Goal: Check status: Check status

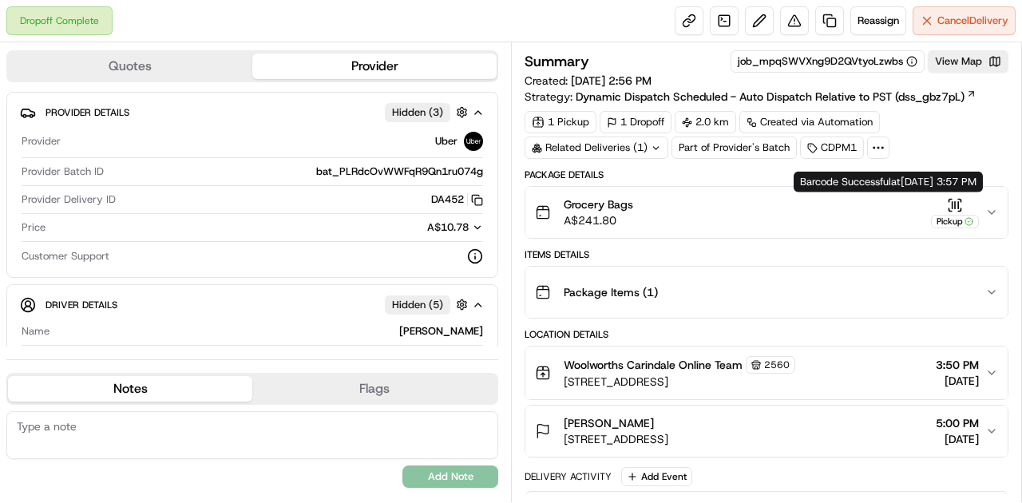
click at [955, 205] on icon "button" at bounding box center [955, 205] width 16 height 16
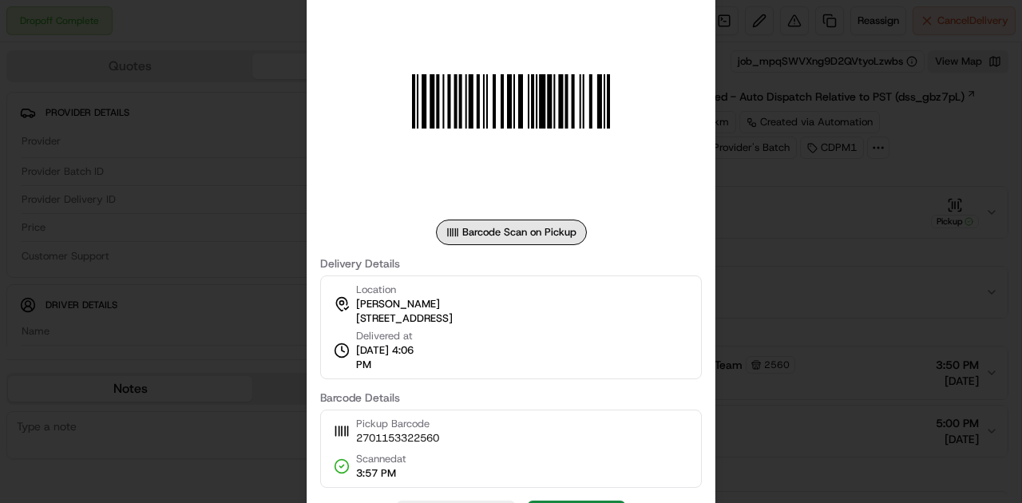
click at [867, 215] on div at bounding box center [511, 251] width 1022 height 503
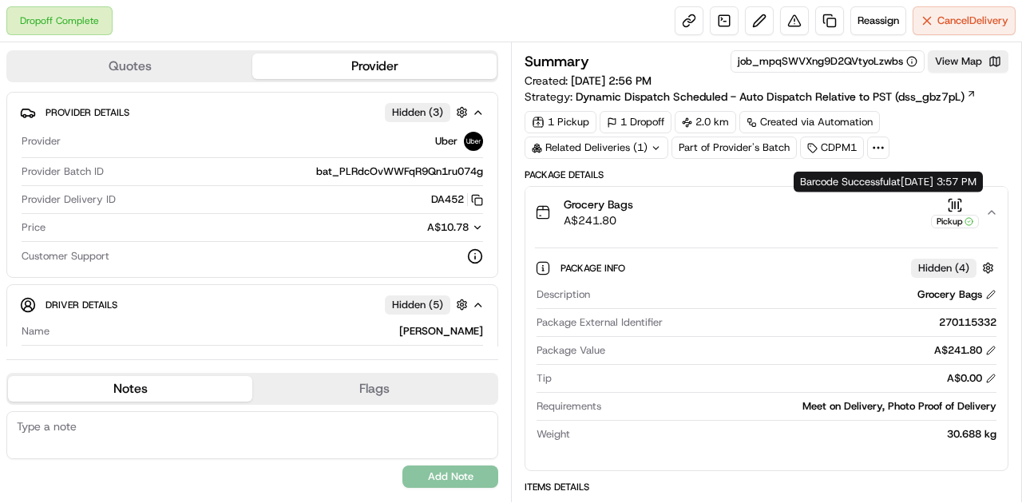
click at [953, 204] on icon "button" at bounding box center [955, 205] width 16 height 16
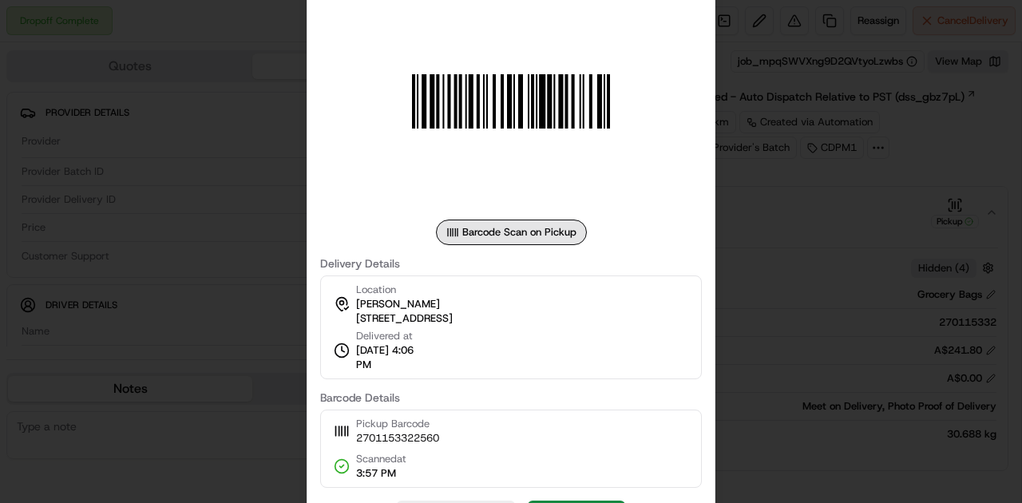
click at [801, 236] on div at bounding box center [511, 251] width 1022 height 503
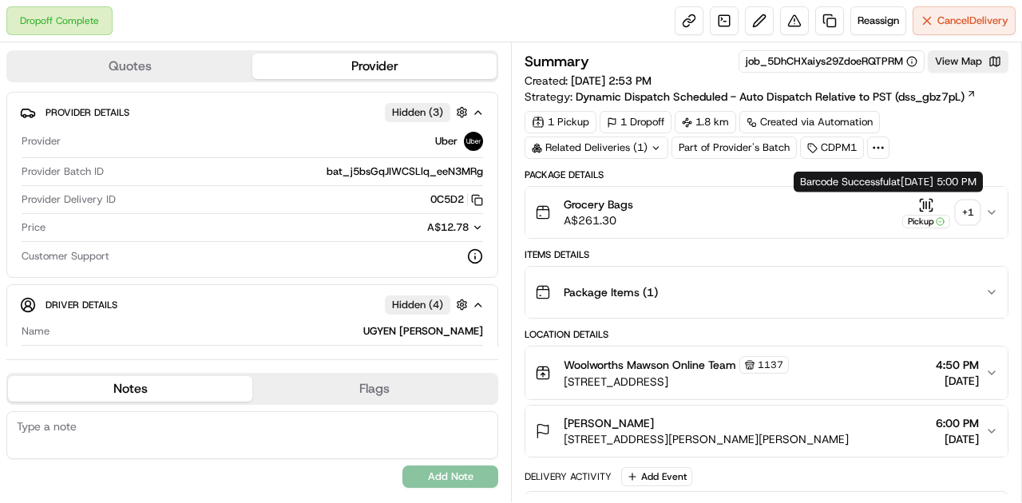
click at [921, 199] on icon "button" at bounding box center [921, 200] width 2 height 2
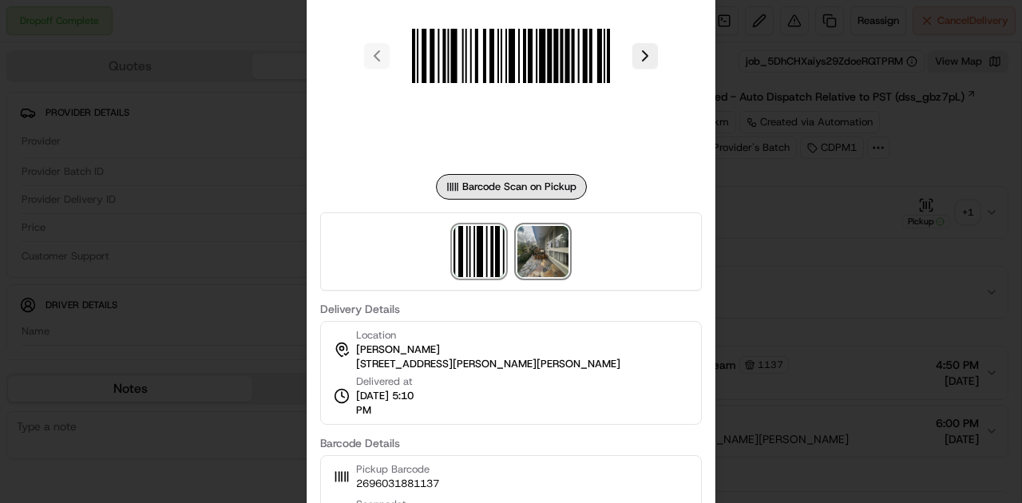
click at [543, 265] on img at bounding box center [542, 251] width 51 height 51
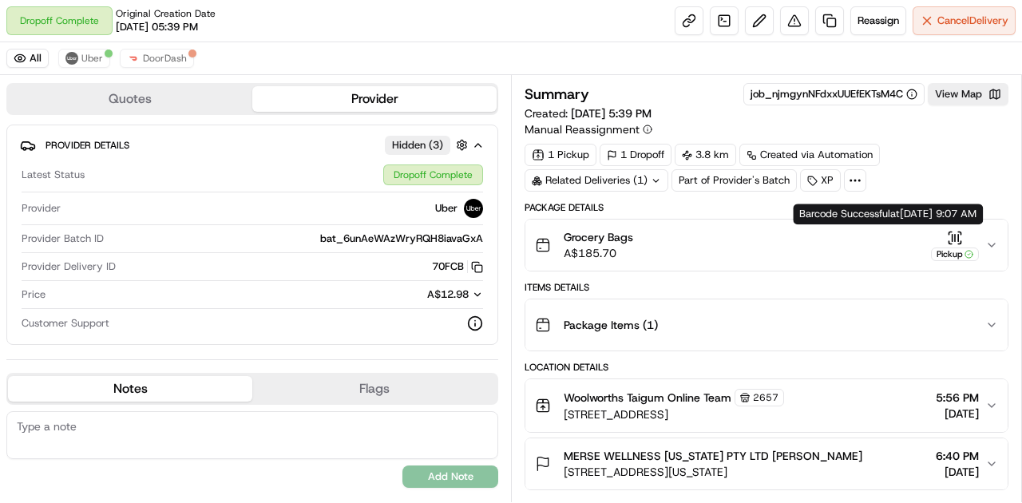
click at [950, 232] on icon "button" at bounding box center [950, 233] width 2 height 2
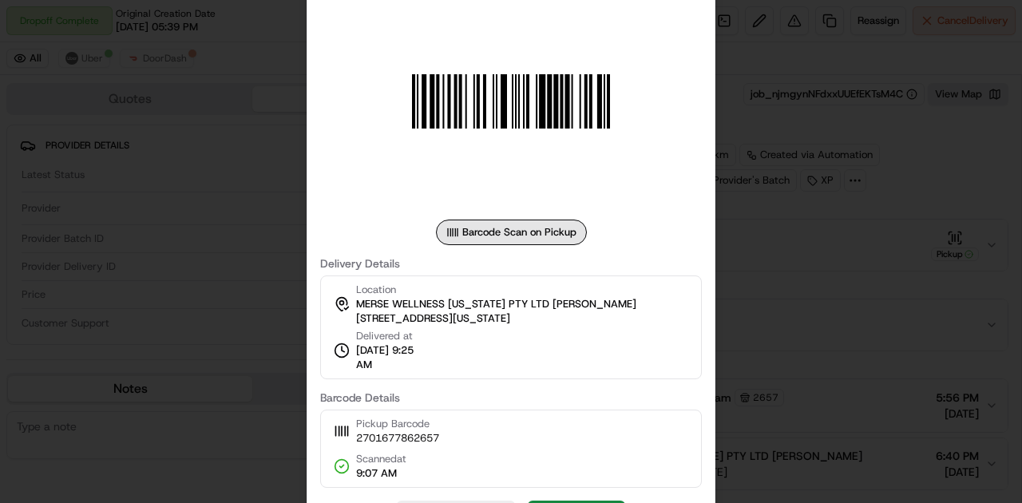
click at [870, 374] on div at bounding box center [511, 251] width 1022 height 503
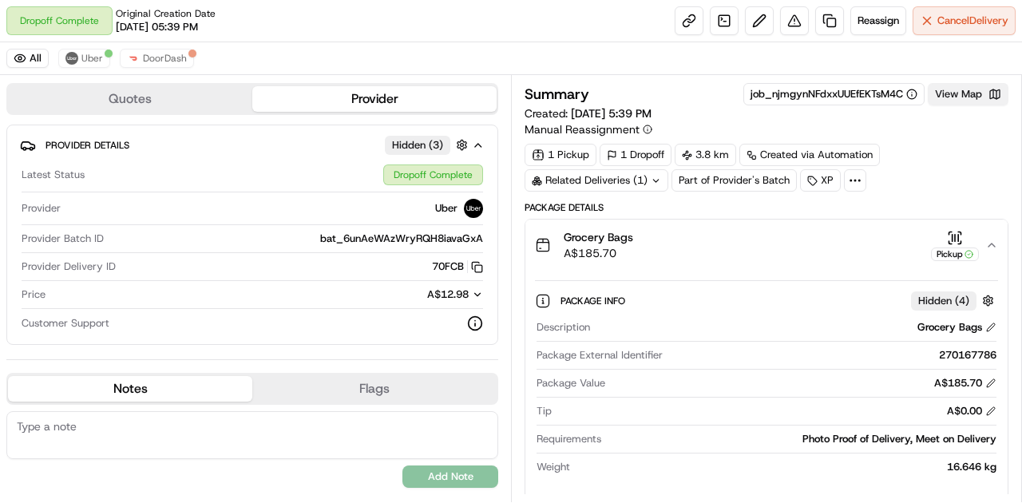
click at [969, 88] on button "View Map" at bounding box center [968, 94] width 81 height 22
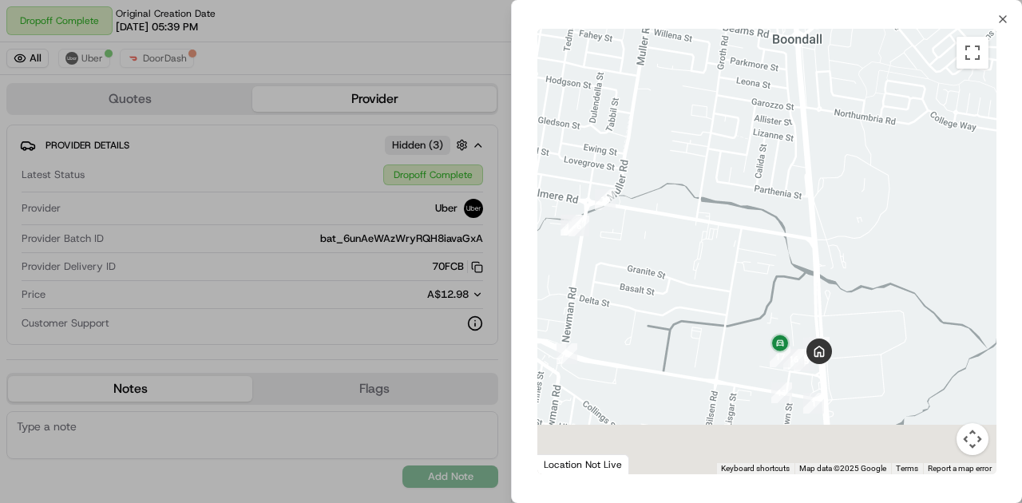
drag, startPoint x: 768, startPoint y: 315, endPoint x: 709, endPoint y: 281, distance: 67.9
click at [706, 275] on div at bounding box center [766, 251] width 459 height 445
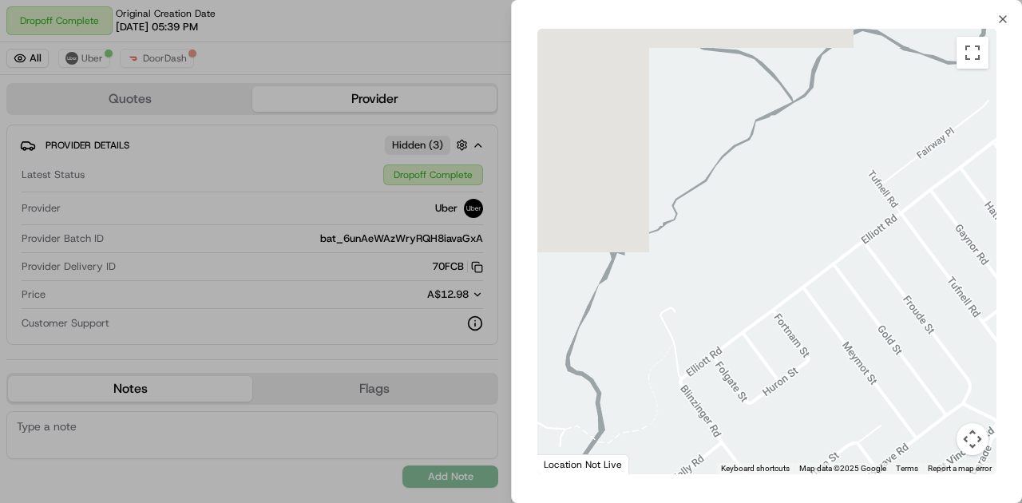
drag, startPoint x: 704, startPoint y: 247, endPoint x: 1021, endPoint y: 384, distance: 345.1
click at [1021, 384] on div "← Move left → Move right ↑ Move up ↓ Move down + Zoom in - Zoom out Home Jump l…" at bounding box center [767, 252] width 510 height 452
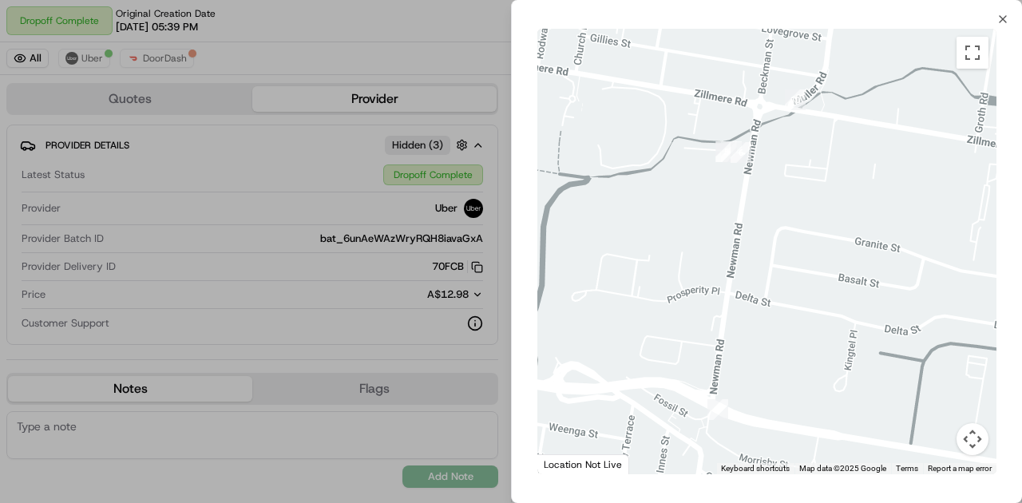
drag, startPoint x: 789, startPoint y: 295, endPoint x: 671, endPoint y: 240, distance: 130.7
click at [671, 240] on div at bounding box center [766, 251] width 459 height 445
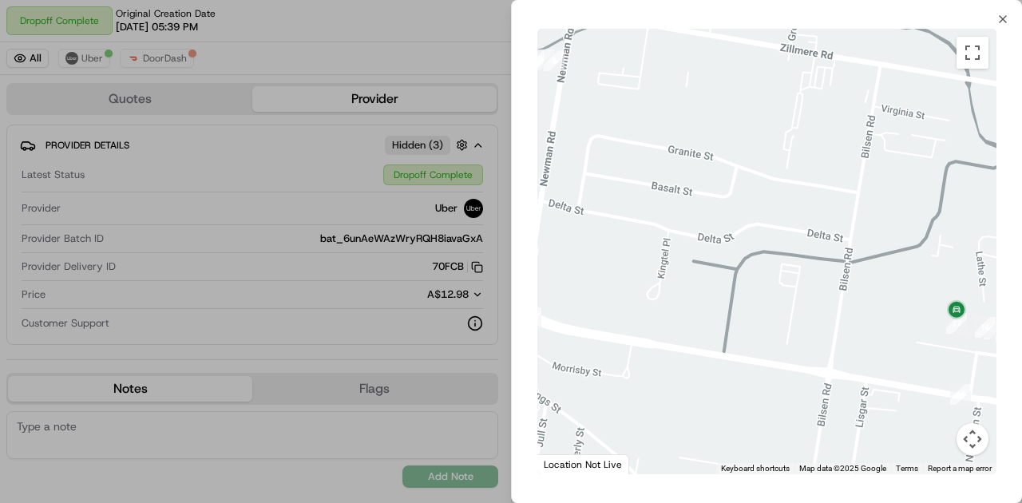
drag, startPoint x: 726, startPoint y: 275, endPoint x: 583, endPoint y: 212, distance: 156.2
click at [583, 212] on div at bounding box center [766, 251] width 459 height 445
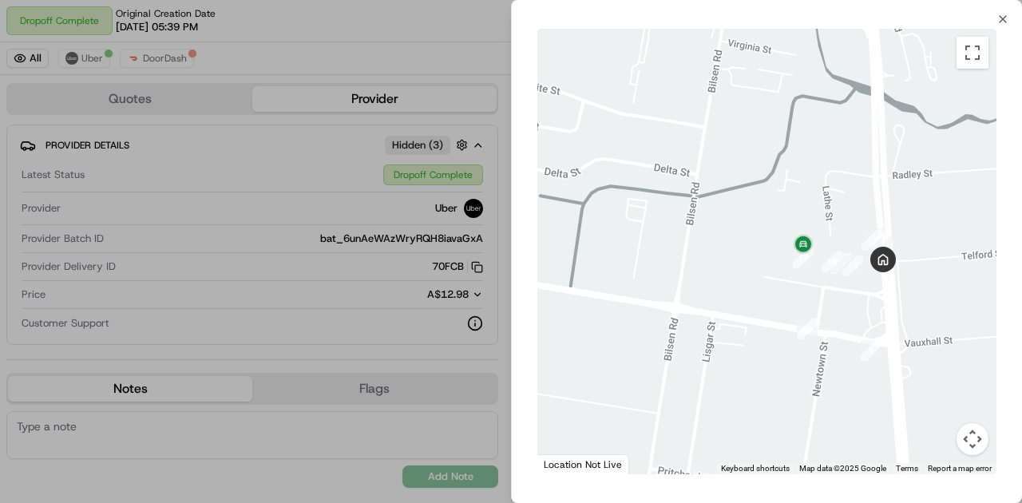
drag, startPoint x: 708, startPoint y: 286, endPoint x: 639, endPoint y: 268, distance: 71.6
click at [639, 268] on div at bounding box center [766, 251] width 459 height 445
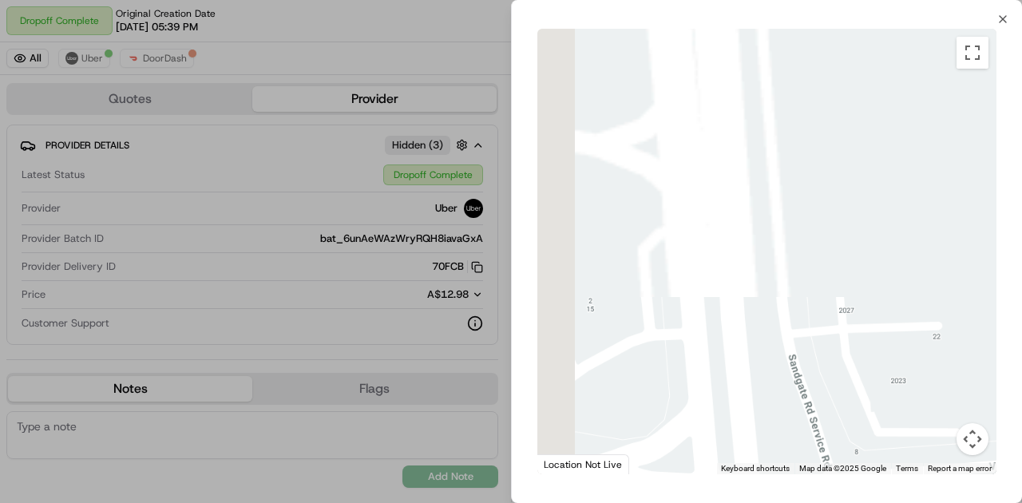
drag, startPoint x: 779, startPoint y: 269, endPoint x: 861, endPoint y: 441, distance: 190.0
click at [861, 441] on div at bounding box center [766, 251] width 459 height 445
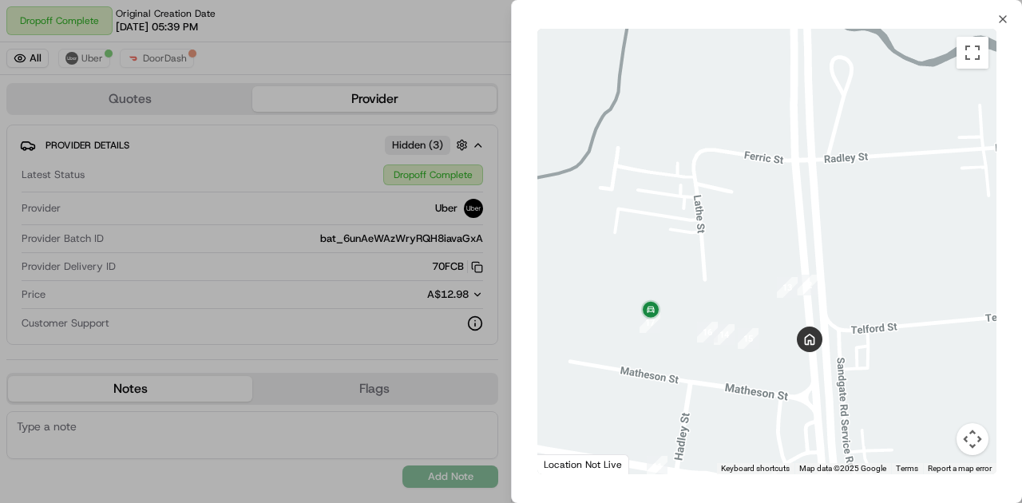
drag, startPoint x: 661, startPoint y: 295, endPoint x: 717, endPoint y: 295, distance: 55.9
click at [717, 295] on div at bounding box center [766, 251] width 459 height 445
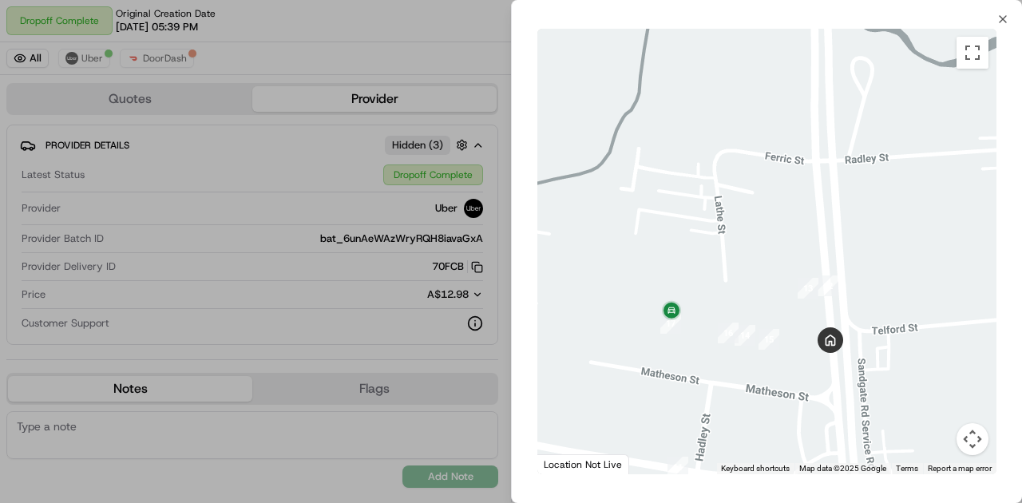
click at [351, 267] on div at bounding box center [511, 251] width 1022 height 503
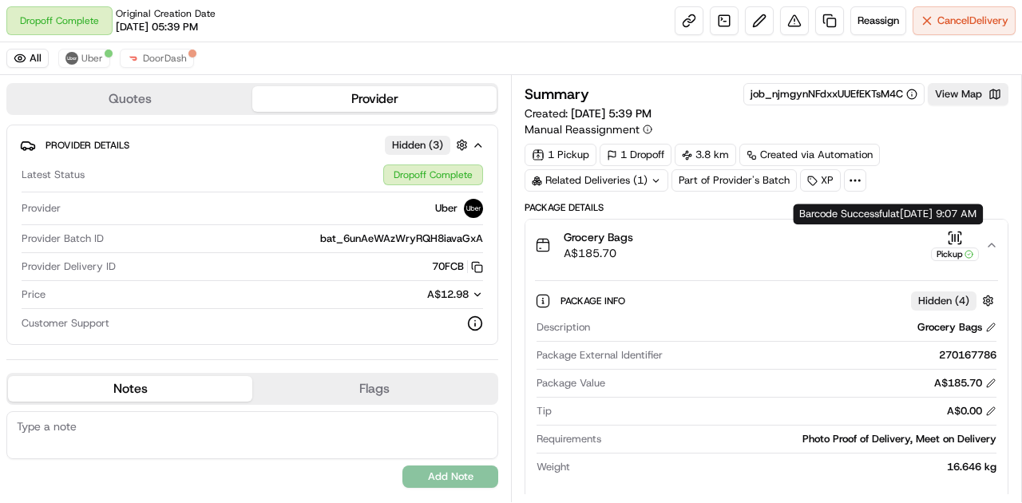
click at [952, 234] on icon "button" at bounding box center [952, 237] width 0 height 6
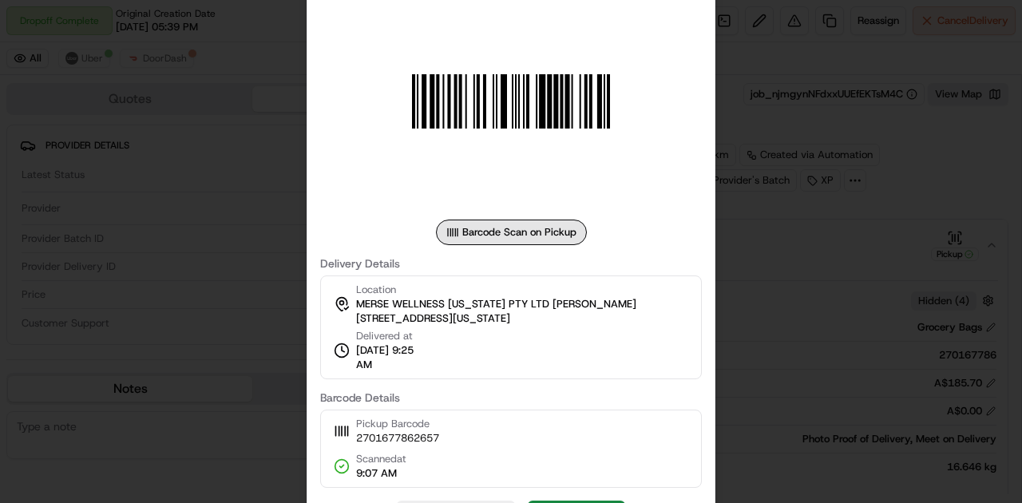
click at [968, 335] on div at bounding box center [511, 251] width 1022 height 503
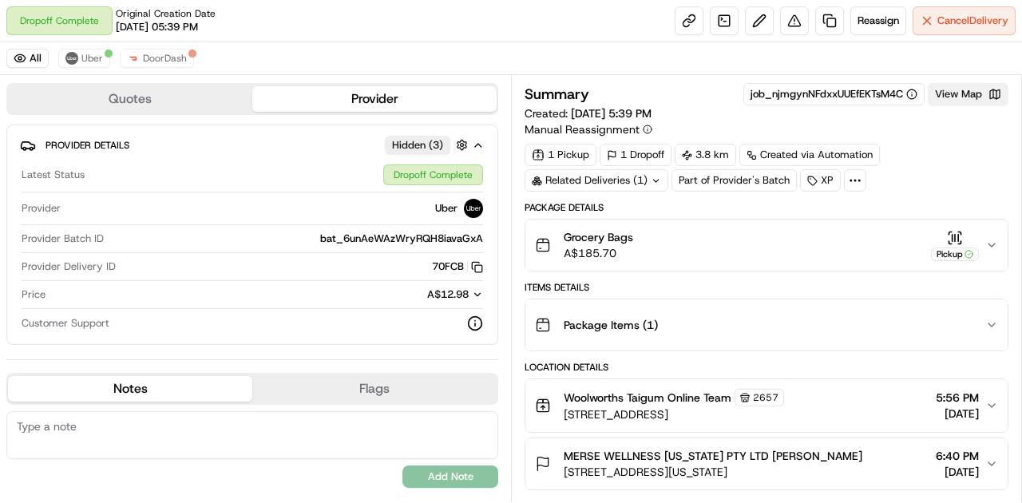
click at [940, 95] on button "View Map" at bounding box center [968, 94] width 81 height 22
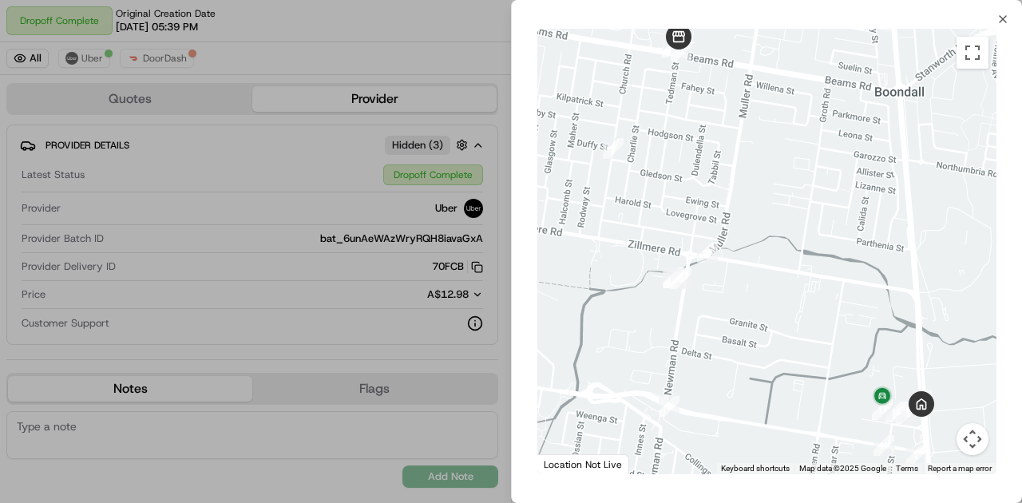
click at [786, 247] on div at bounding box center [766, 251] width 459 height 445
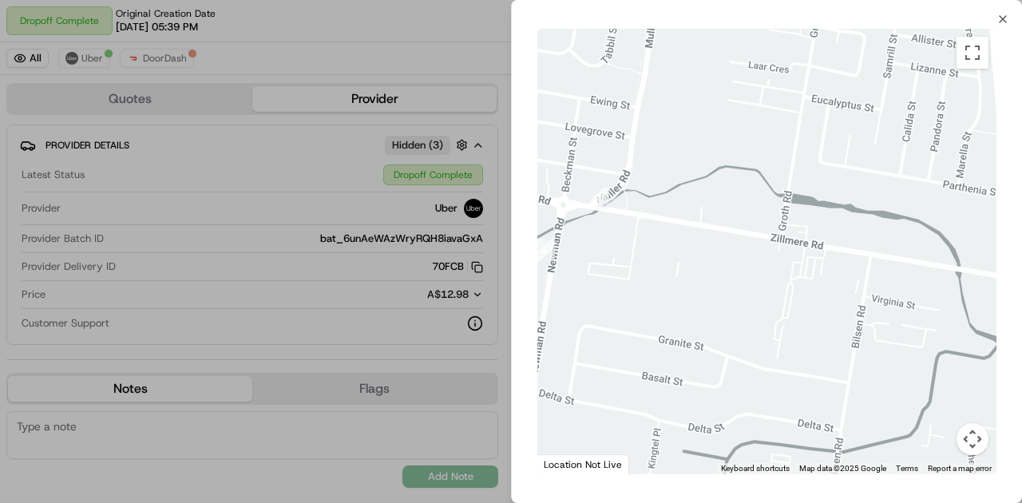
drag, startPoint x: 801, startPoint y: 298, endPoint x: 742, endPoint y: 204, distance: 110.1
click at [743, 206] on div at bounding box center [766, 251] width 459 height 445
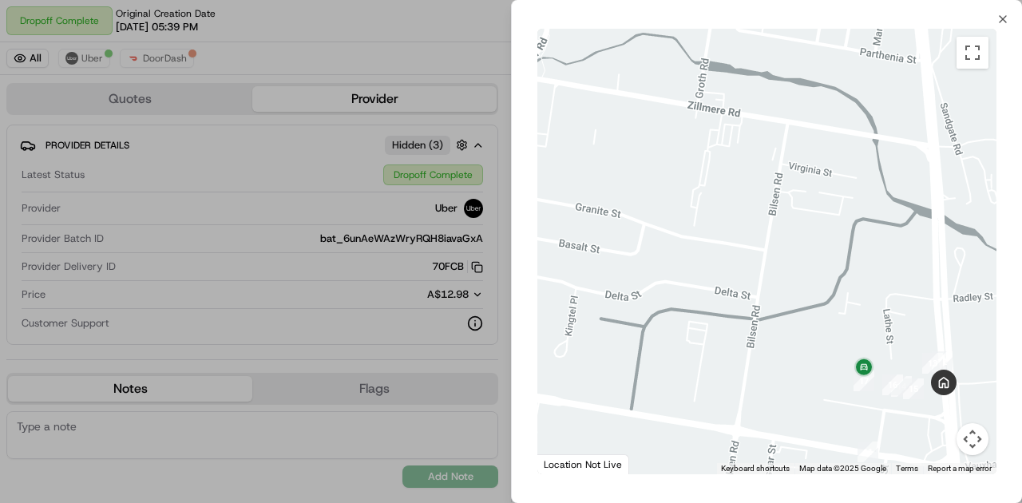
drag, startPoint x: 806, startPoint y: 324, endPoint x: 734, endPoint y: 254, distance: 100.5
click at [734, 254] on div at bounding box center [766, 251] width 459 height 445
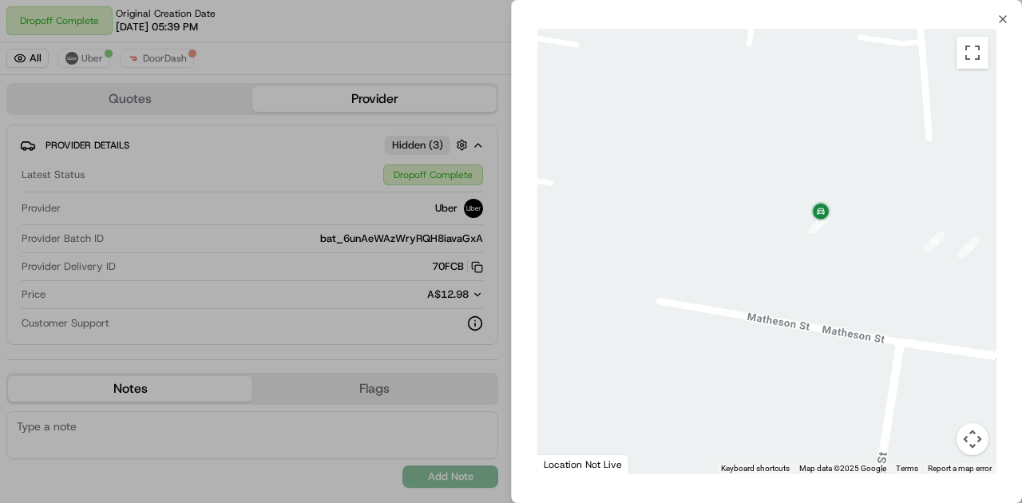
drag, startPoint x: 766, startPoint y: 282, endPoint x: 702, endPoint y: 310, distance: 70.4
click at [702, 310] on div at bounding box center [766, 251] width 459 height 445
drag, startPoint x: 742, startPoint y: 353, endPoint x: 738, endPoint y: 360, distance: 8.2
click at [738, 360] on div at bounding box center [766, 251] width 459 height 445
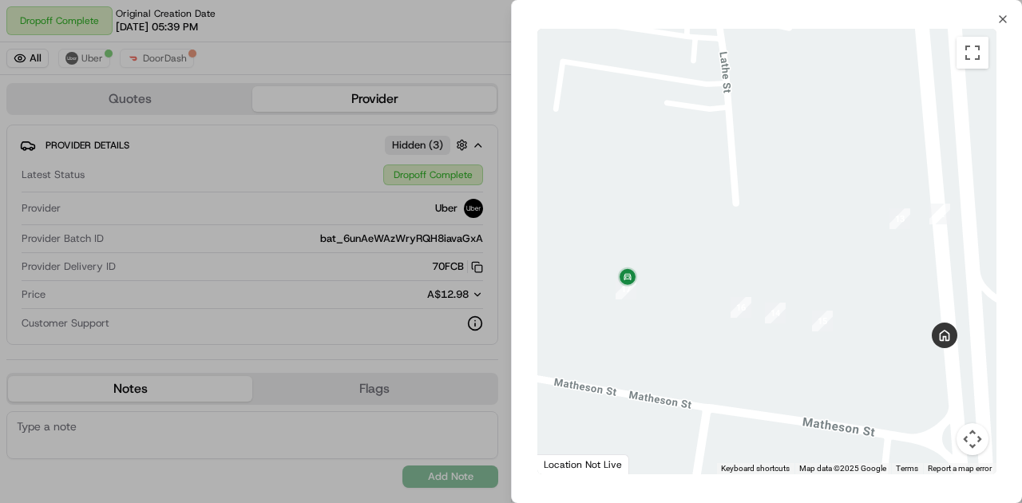
drag, startPoint x: 819, startPoint y: 327, endPoint x: 667, endPoint y: 319, distance: 152.7
click at [667, 319] on div at bounding box center [766, 251] width 459 height 445
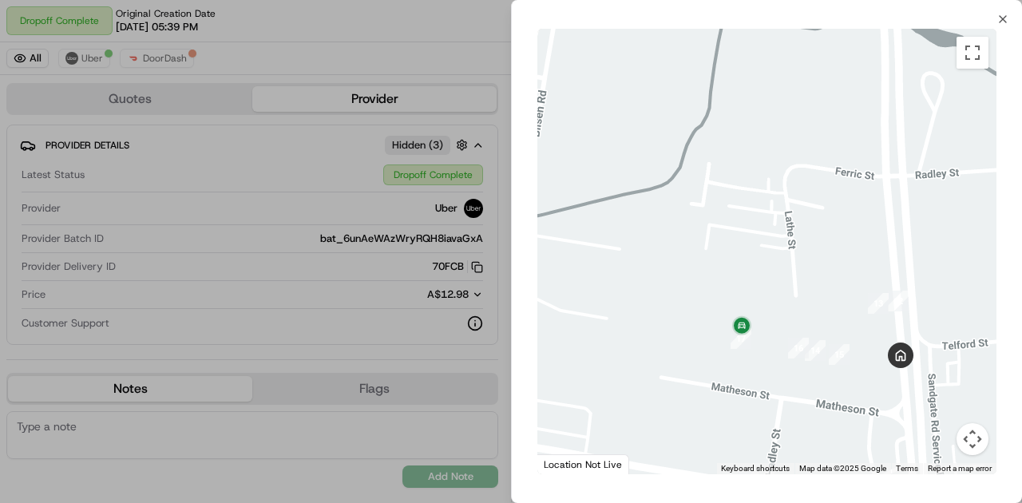
drag, startPoint x: 717, startPoint y: 319, endPoint x: 803, endPoint y: 361, distance: 95.7
click at [803, 361] on div at bounding box center [766, 251] width 459 height 445
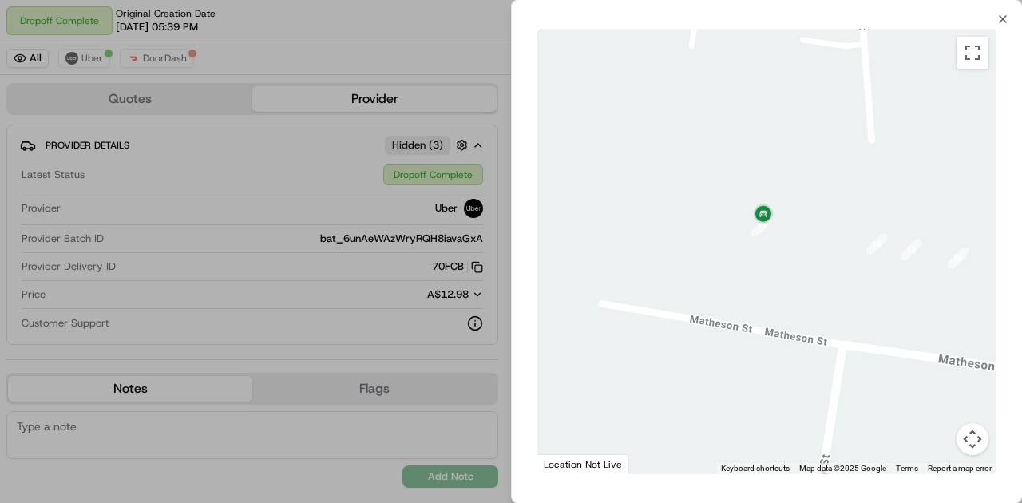
drag, startPoint x: 789, startPoint y: 367, endPoint x: 758, endPoint y: 320, distance: 56.5
click at [758, 320] on div at bounding box center [766, 251] width 459 height 445
drag, startPoint x: 851, startPoint y: 341, endPoint x: 782, endPoint y: 293, distance: 83.7
click at [782, 293] on div at bounding box center [766, 251] width 459 height 445
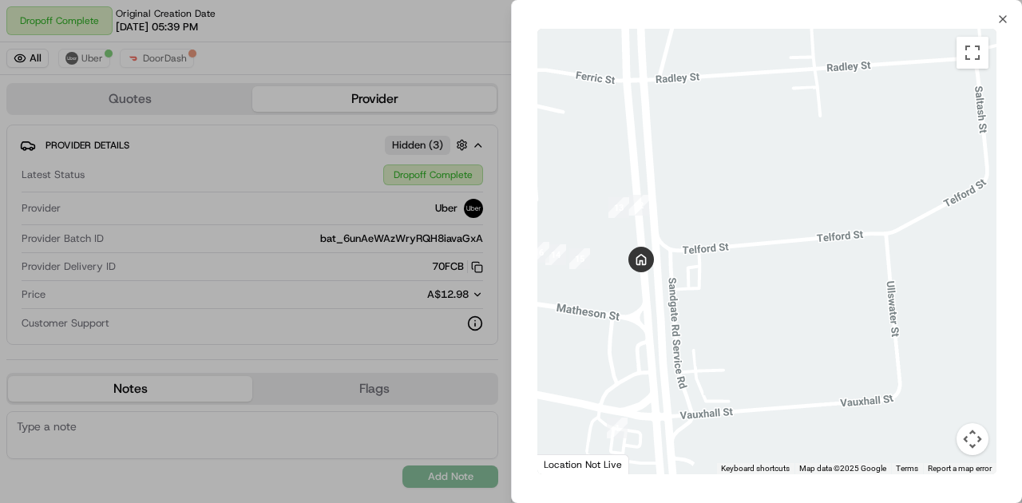
drag, startPoint x: 704, startPoint y: 302, endPoint x: 635, endPoint y: 306, distance: 68.8
click at [635, 306] on div at bounding box center [766, 251] width 459 height 445
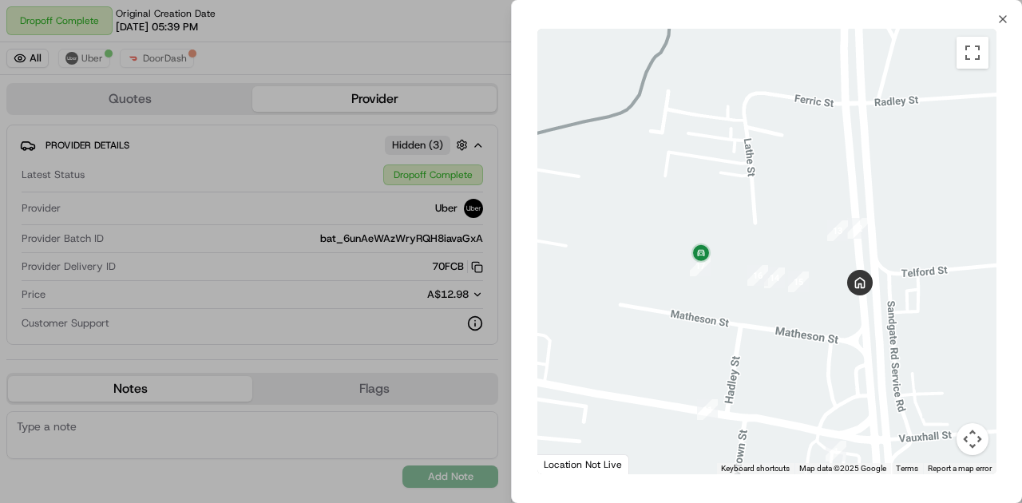
drag, startPoint x: 678, startPoint y: 312, endPoint x: 909, endPoint y: 340, distance: 233.2
click at [909, 340] on div at bounding box center [766, 251] width 459 height 445
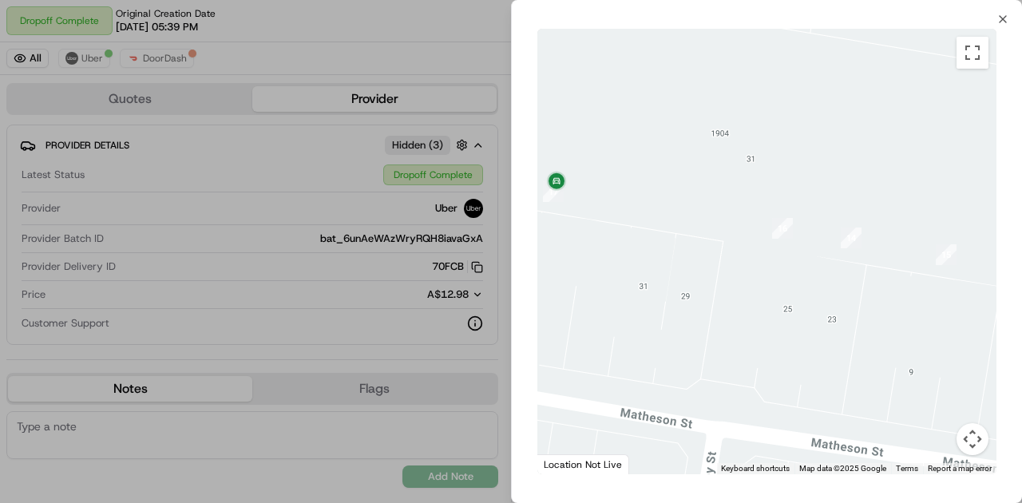
drag, startPoint x: 875, startPoint y: 373, endPoint x: 674, endPoint y: 378, distance: 201.3
click at [674, 378] on div at bounding box center [766, 251] width 459 height 445
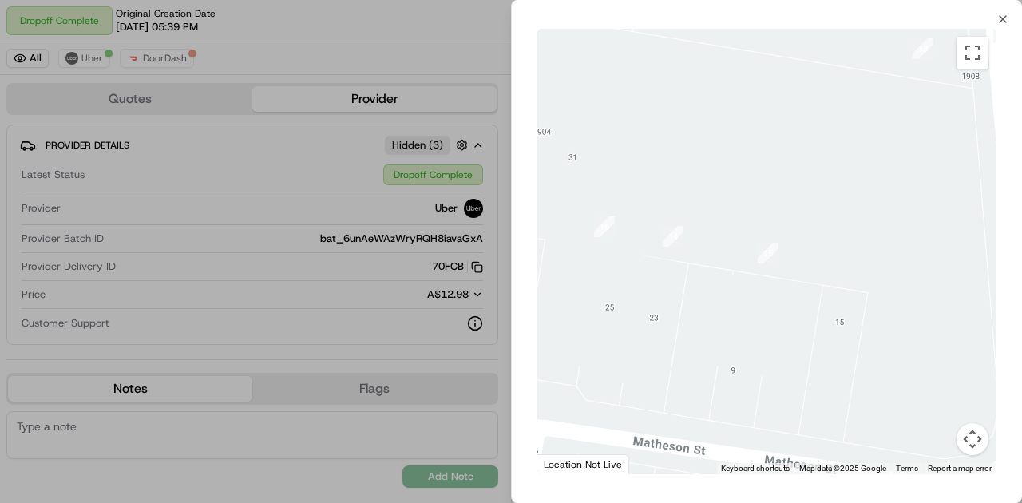
drag, startPoint x: 774, startPoint y: 354, endPoint x: 745, endPoint y: 258, distance: 101.0
click at [783, 371] on div at bounding box center [766, 251] width 459 height 445
